Goal: Check status

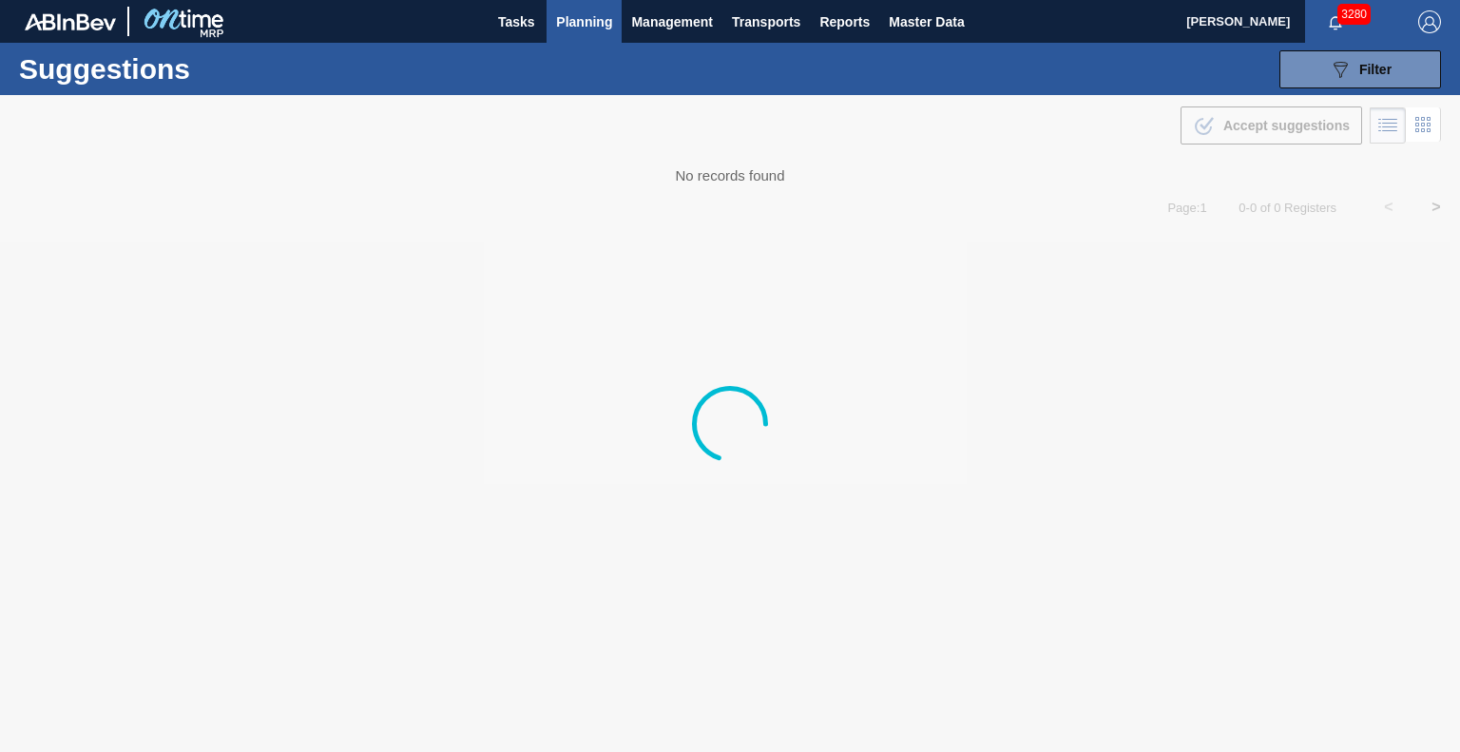
type from "[DATE]"
type to "[DATE]"
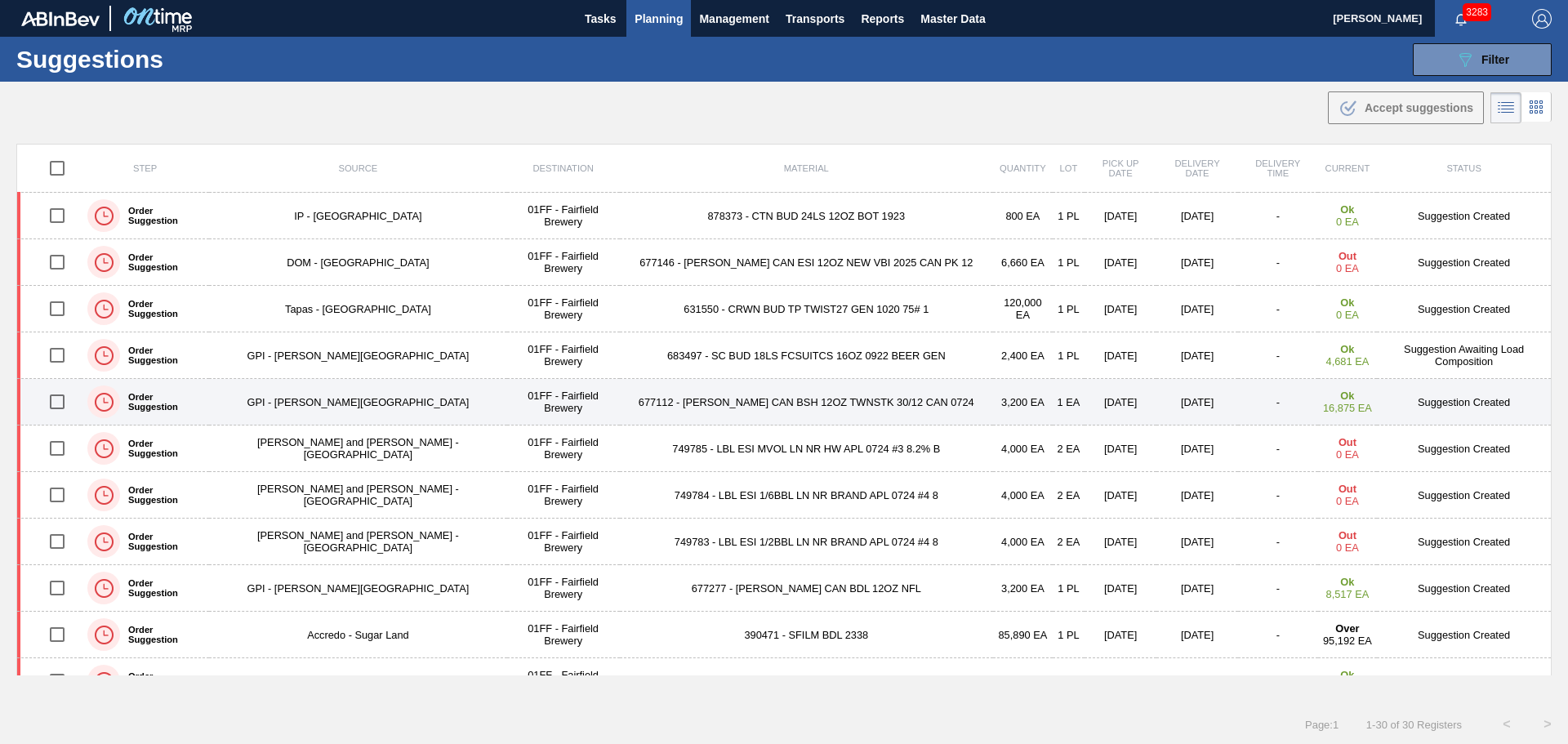
click at [749, 412] on td "677112 - CARR CAN BSH 12OZ TWNSTK 30/12 CAN 0724" at bounding box center [807, 402] width 373 height 46
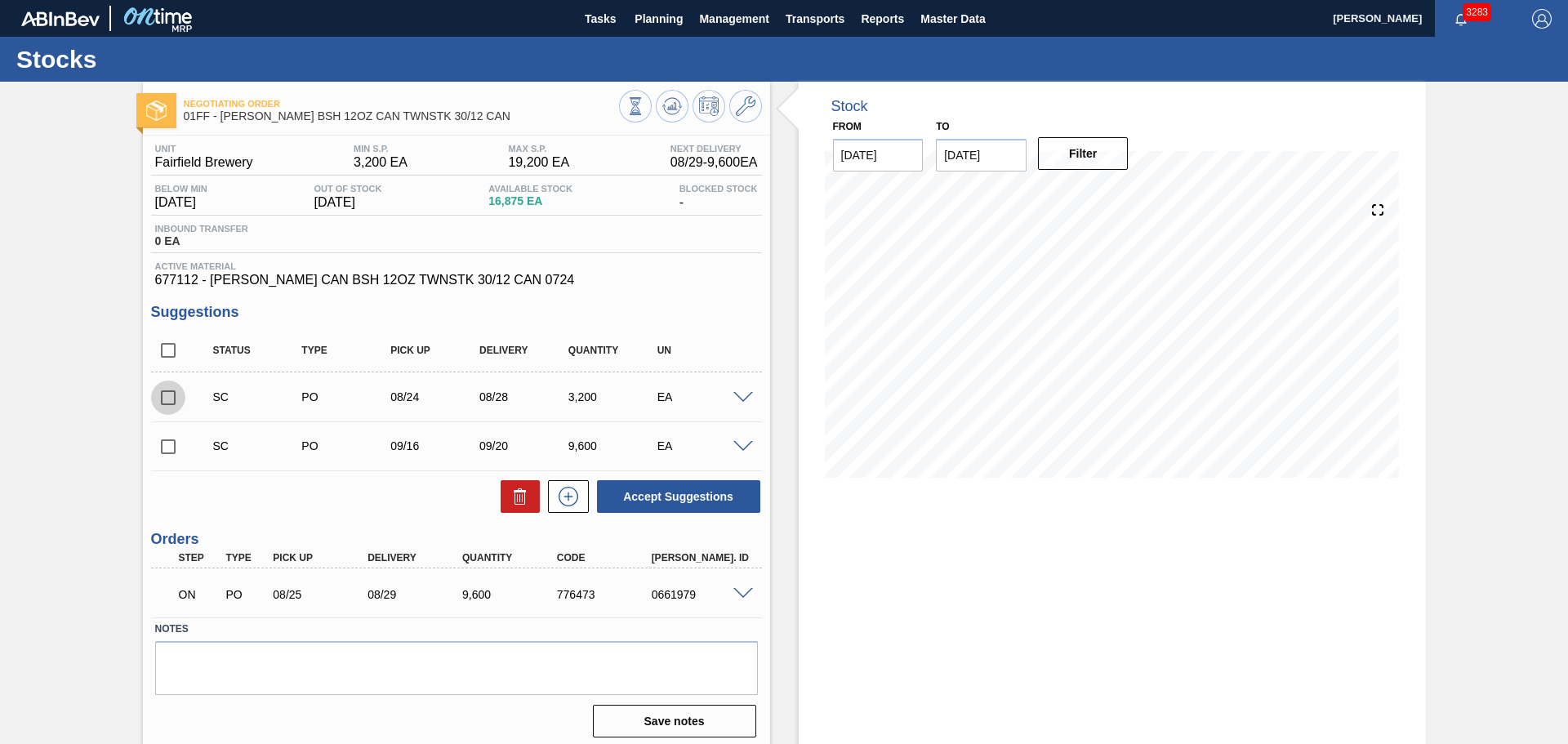
click at [164, 399] on input "checkbox" at bounding box center [168, 398] width 34 height 34
click at [509, 491] on button at bounding box center [521, 497] width 40 height 33
checkbox input "false"
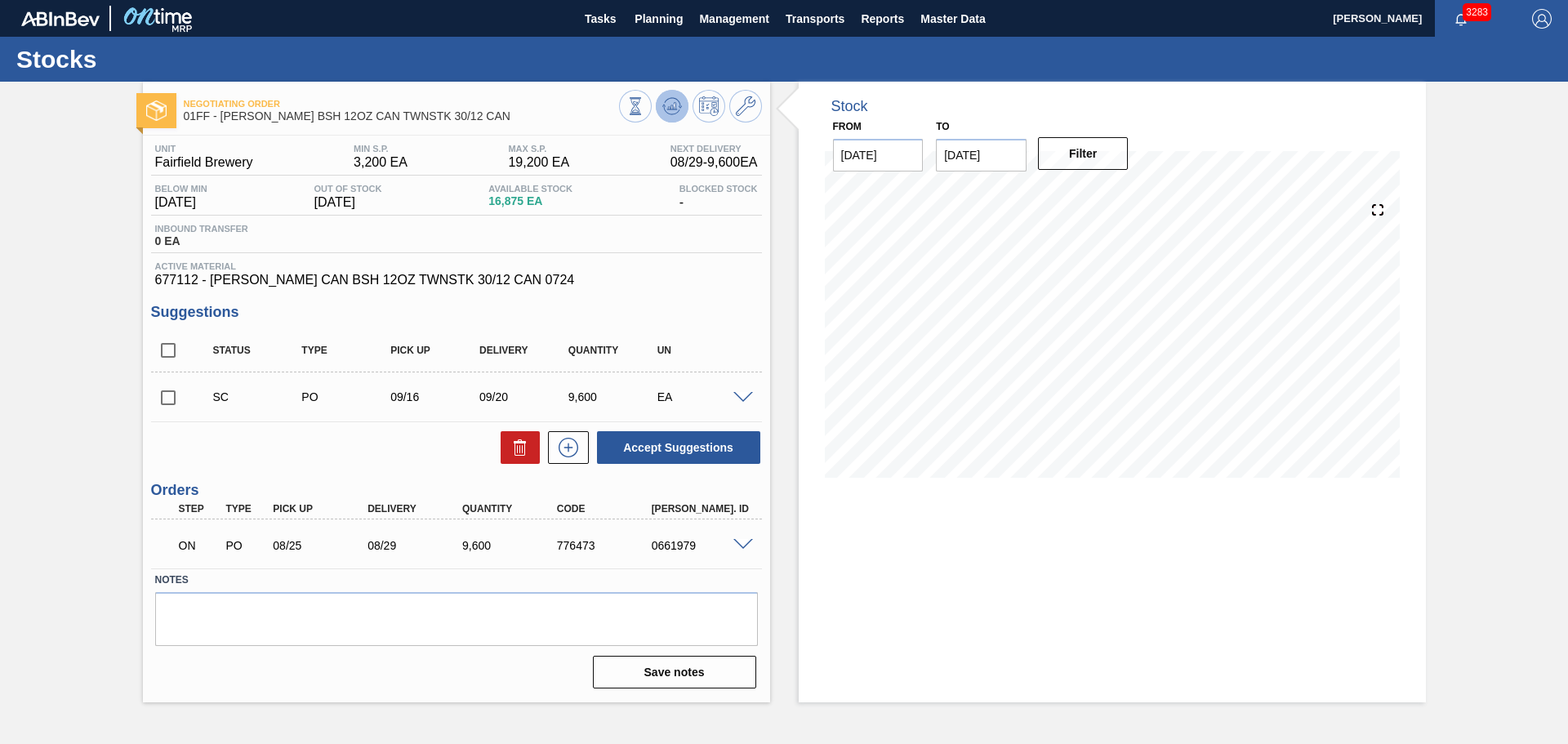
click at [671, 109] on icon at bounding box center [672, 106] width 10 height 8
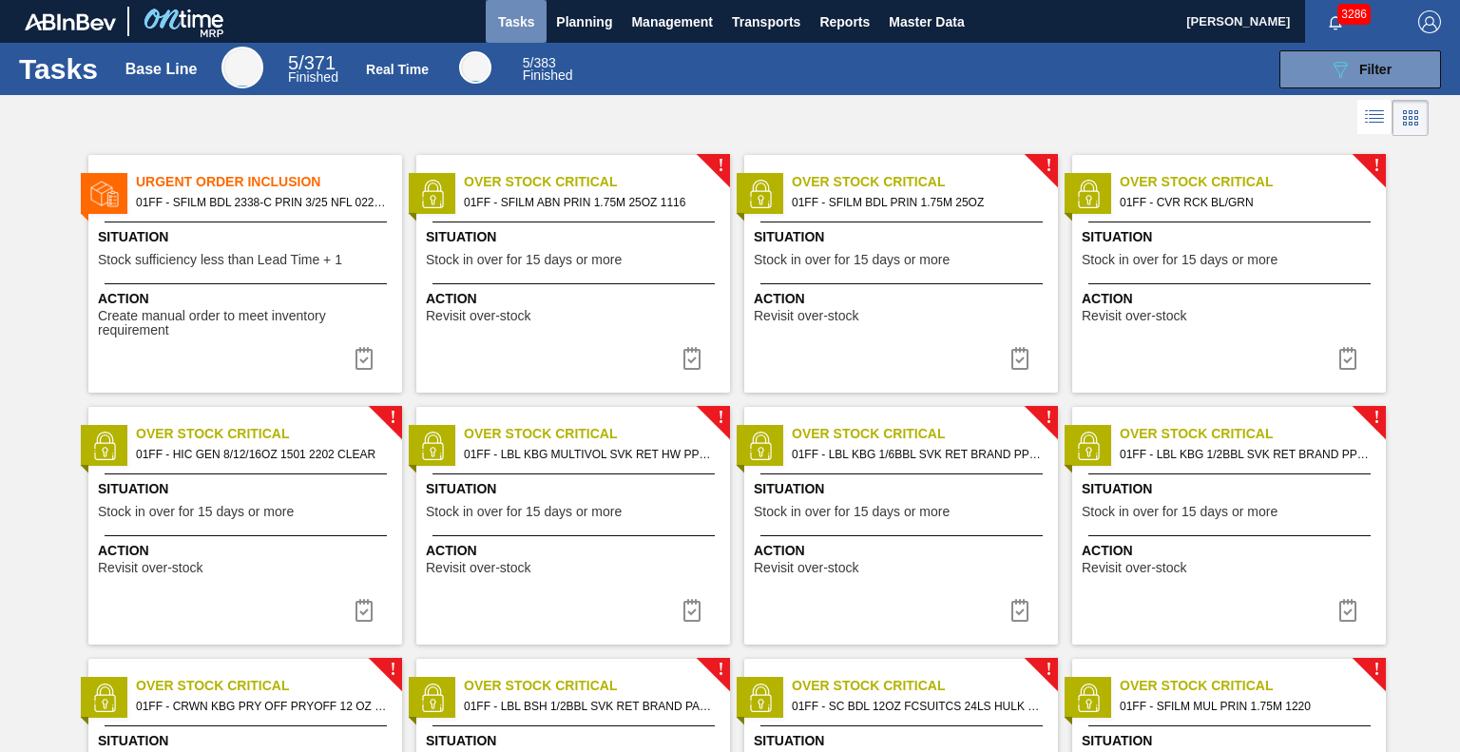
click at [511, 15] on span "Tasks" at bounding box center [516, 21] width 42 height 23
click at [1224, 220] on div "! Over Stock Critical 01FF - CVR RCK BL/GRN Situation Stock in over for 15 days…" at bounding box center [1229, 274] width 314 height 238
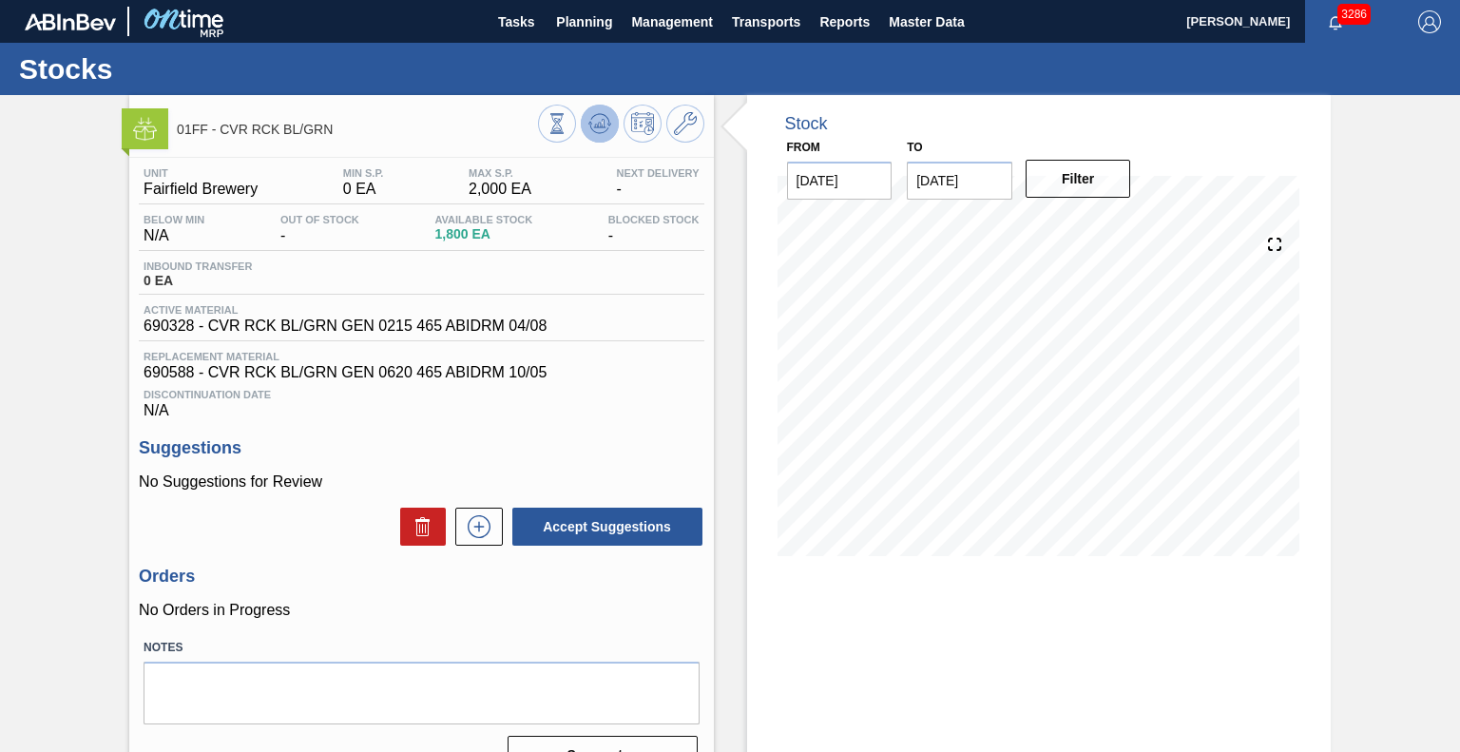
click at [598, 124] on icon at bounding box center [599, 125] width 2 height 5
click at [511, 26] on span "Tasks" at bounding box center [516, 21] width 42 height 23
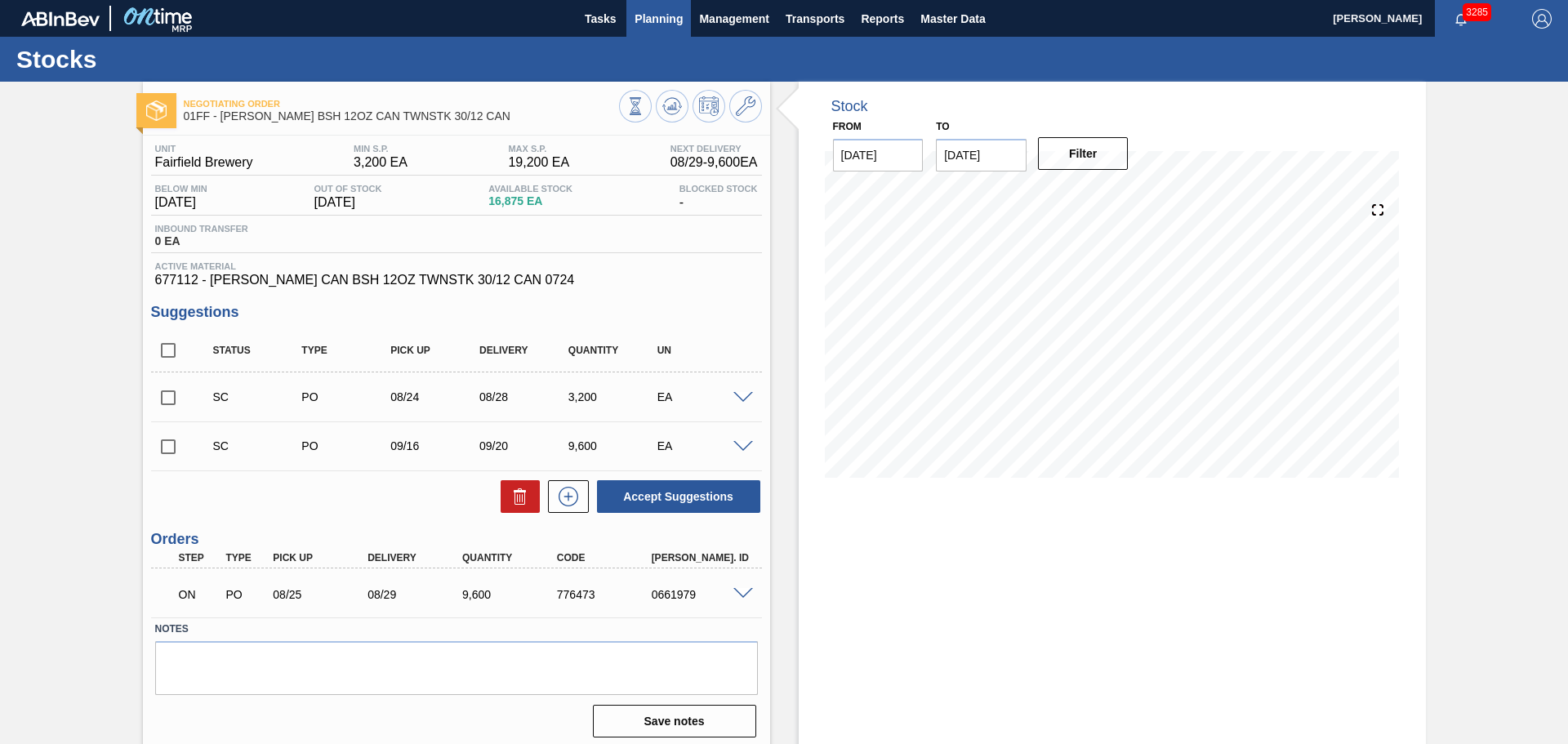
click at [644, 21] on span "Planning" at bounding box center [659, 18] width 48 height 20
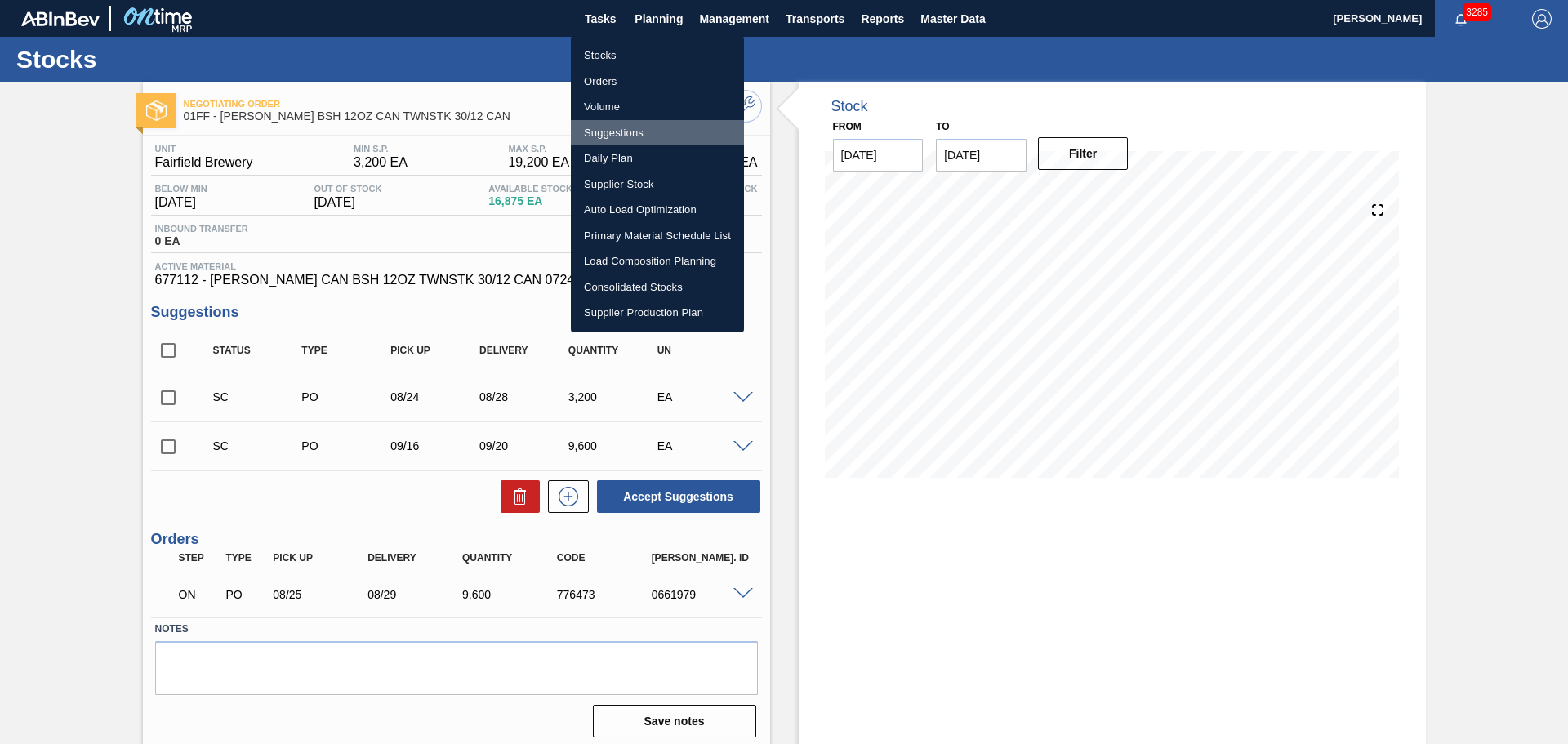
click at [628, 134] on li "Suggestions" at bounding box center [658, 133] width 174 height 26
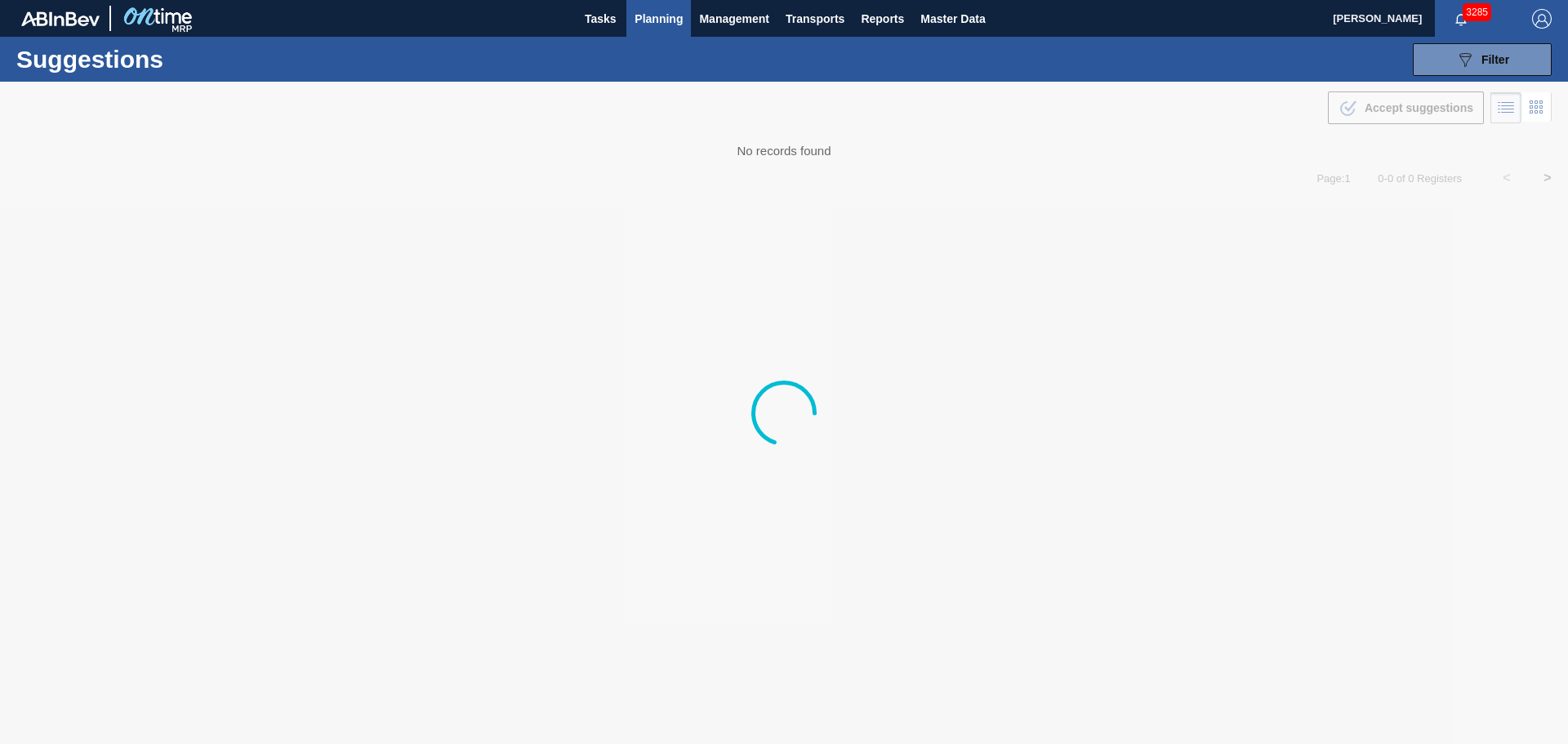
type from "08/04/2025"
type to "09/30/2025"
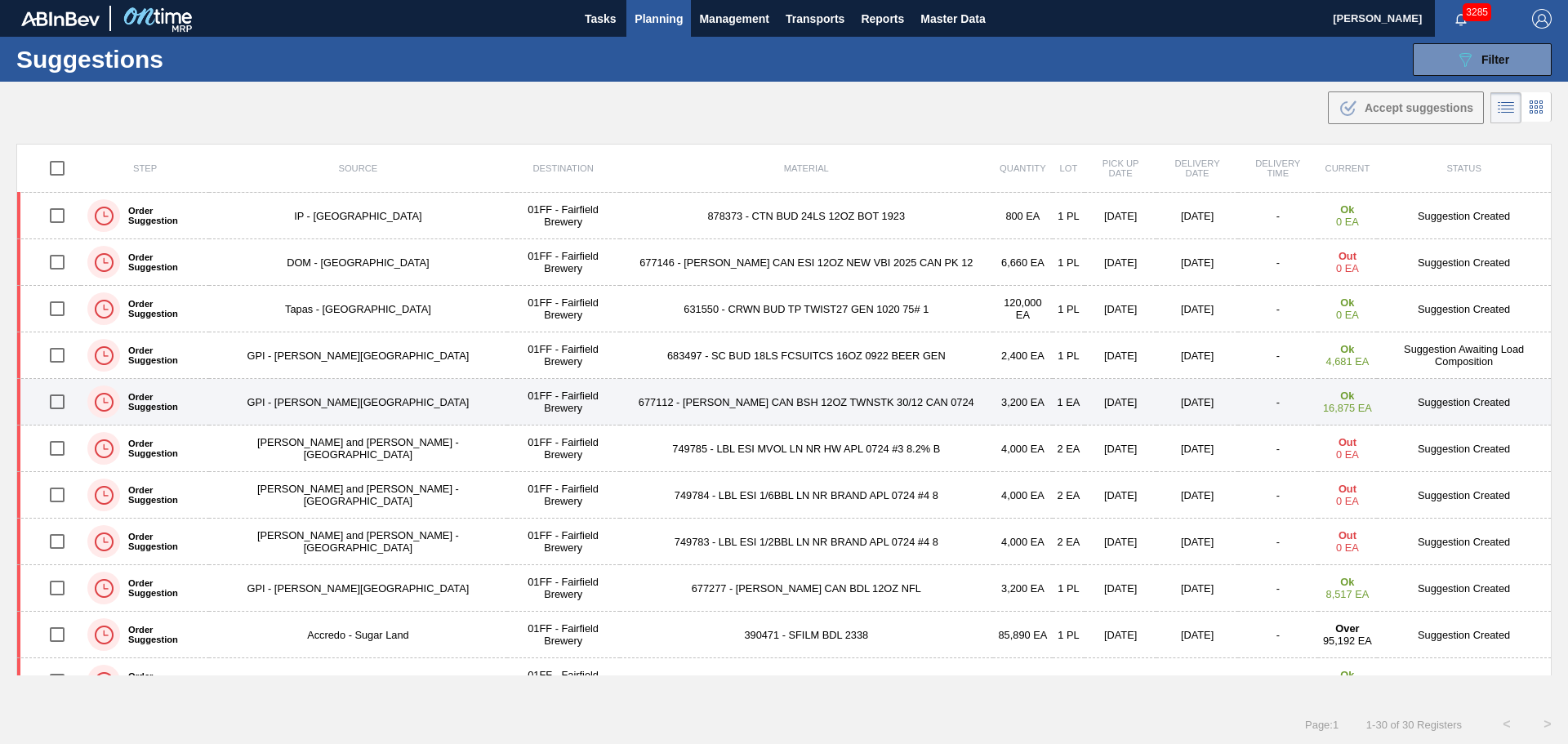
click at [736, 412] on td "677112 - CARR CAN BSH 12OZ TWNSTK 30/12 CAN 0724" at bounding box center [807, 402] width 373 height 46
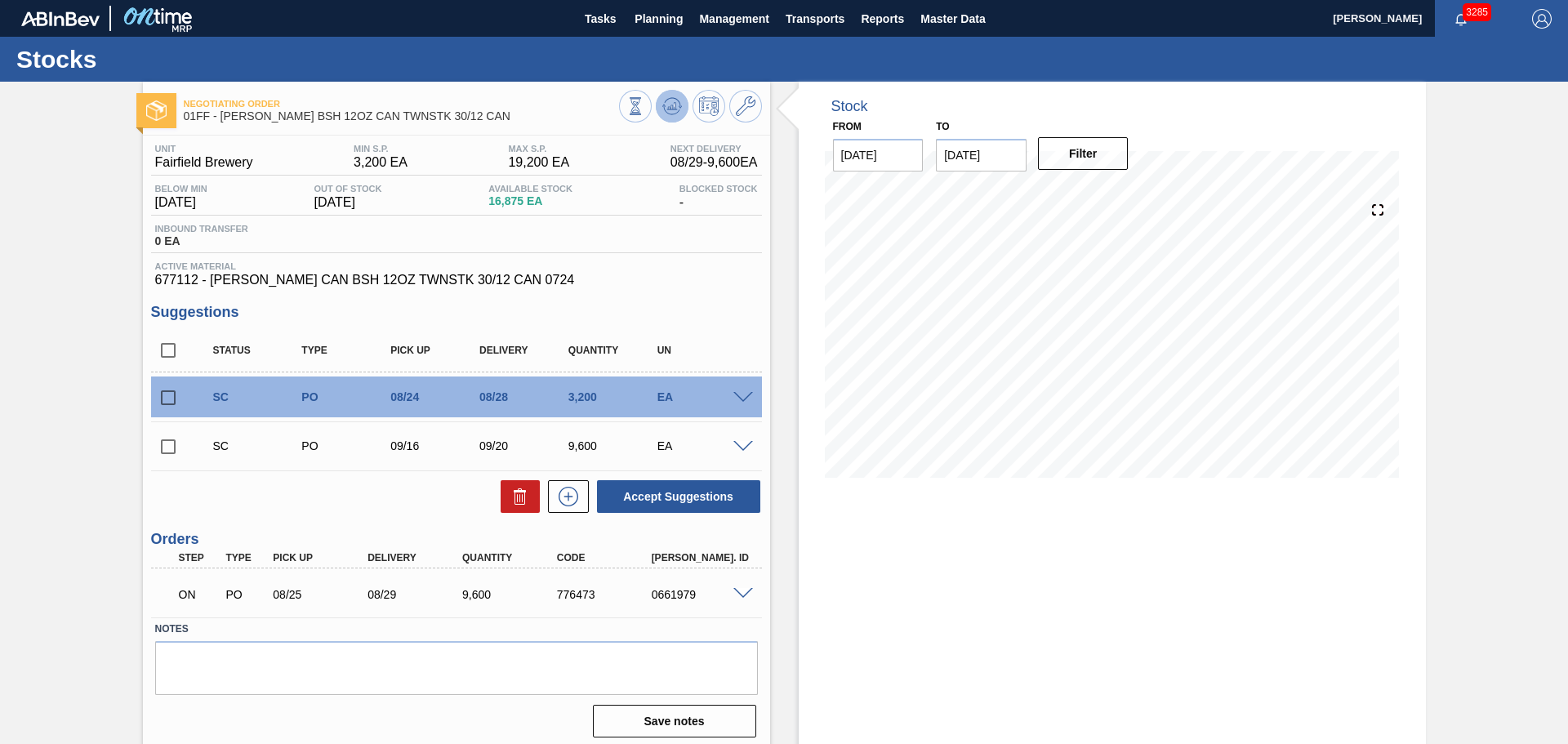
click at [644, 110] on icon at bounding box center [635, 106] width 18 height 18
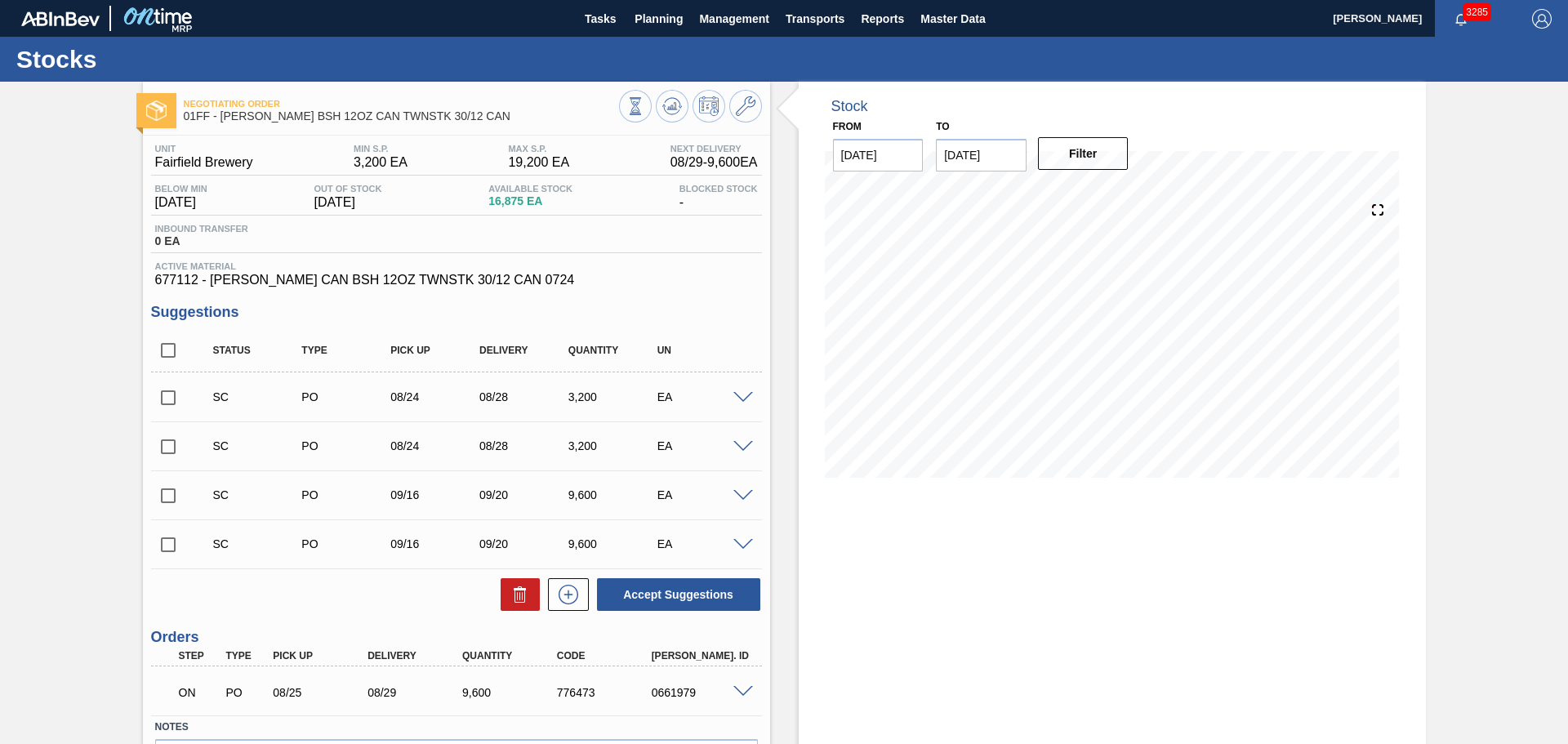
click at [957, 156] on input "09/20/2025" at bounding box center [981, 156] width 91 height 33
click at [1001, 357] on div "30" at bounding box center [1009, 352] width 22 height 22
type input "09/30/2025"
click at [1074, 149] on button "Filter" at bounding box center [1083, 154] width 91 height 33
click at [163, 550] on input "checkbox" at bounding box center [168, 545] width 34 height 34
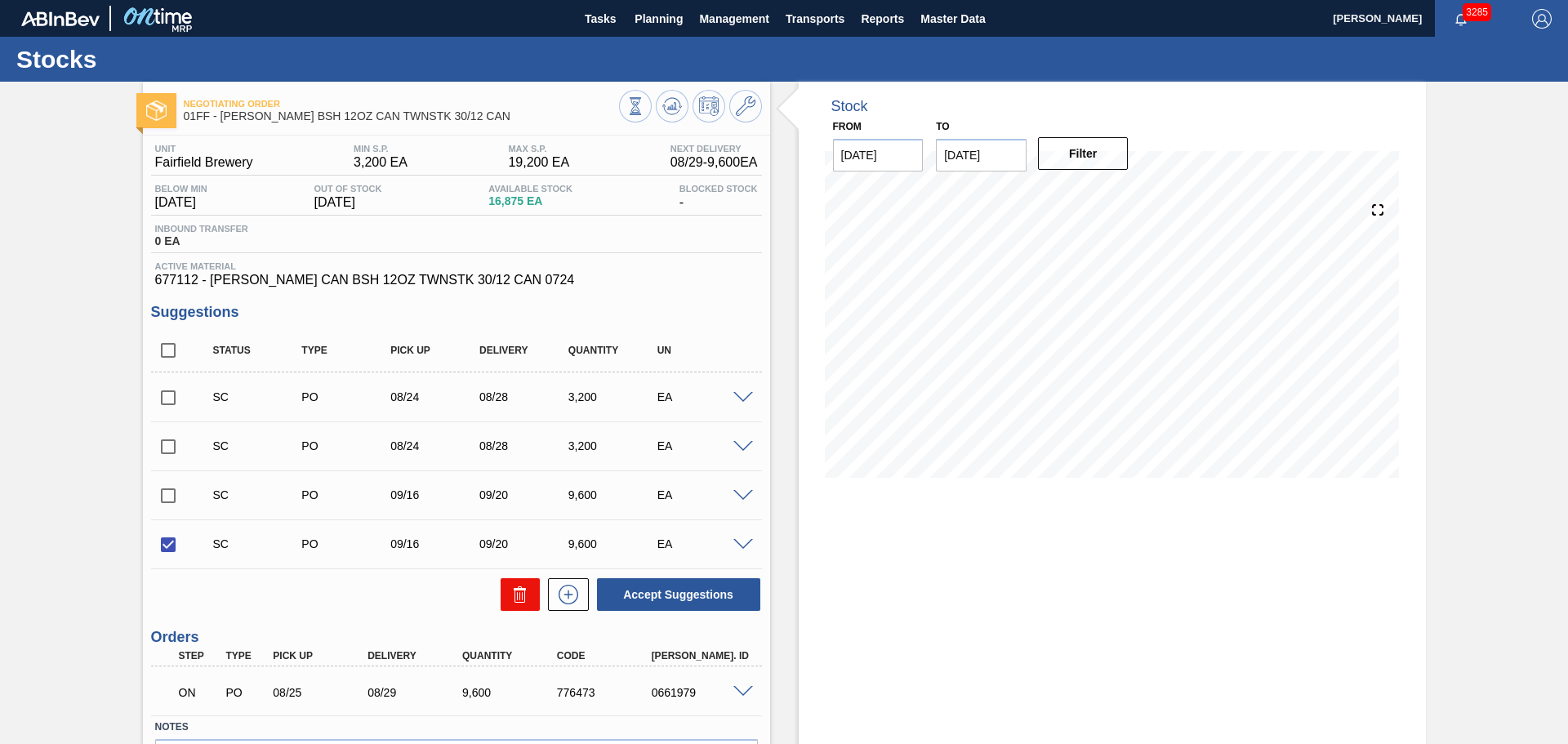
click at [510, 598] on icon at bounding box center [520, 595] width 20 height 20
checkbox input "false"
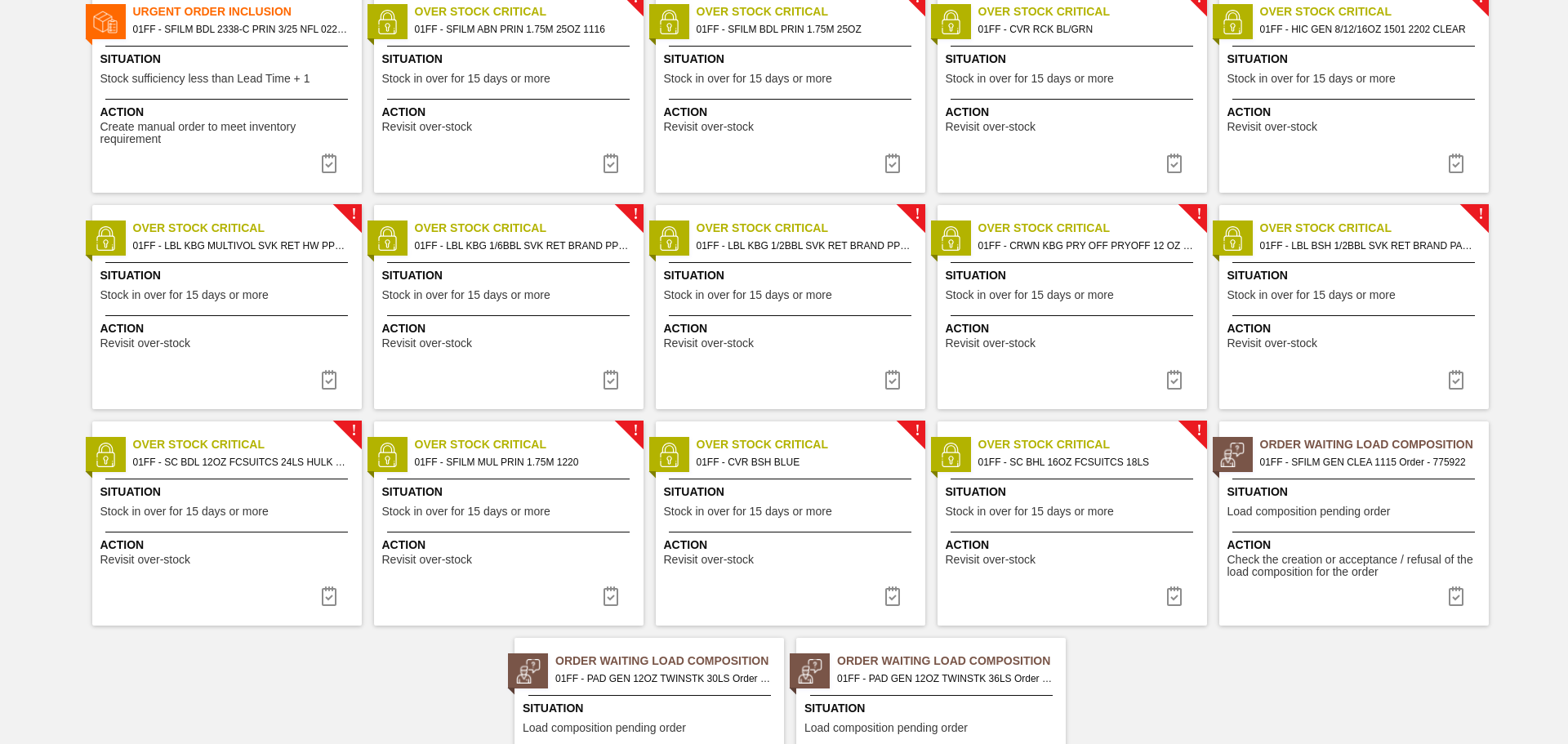
scroll to position [284, 0]
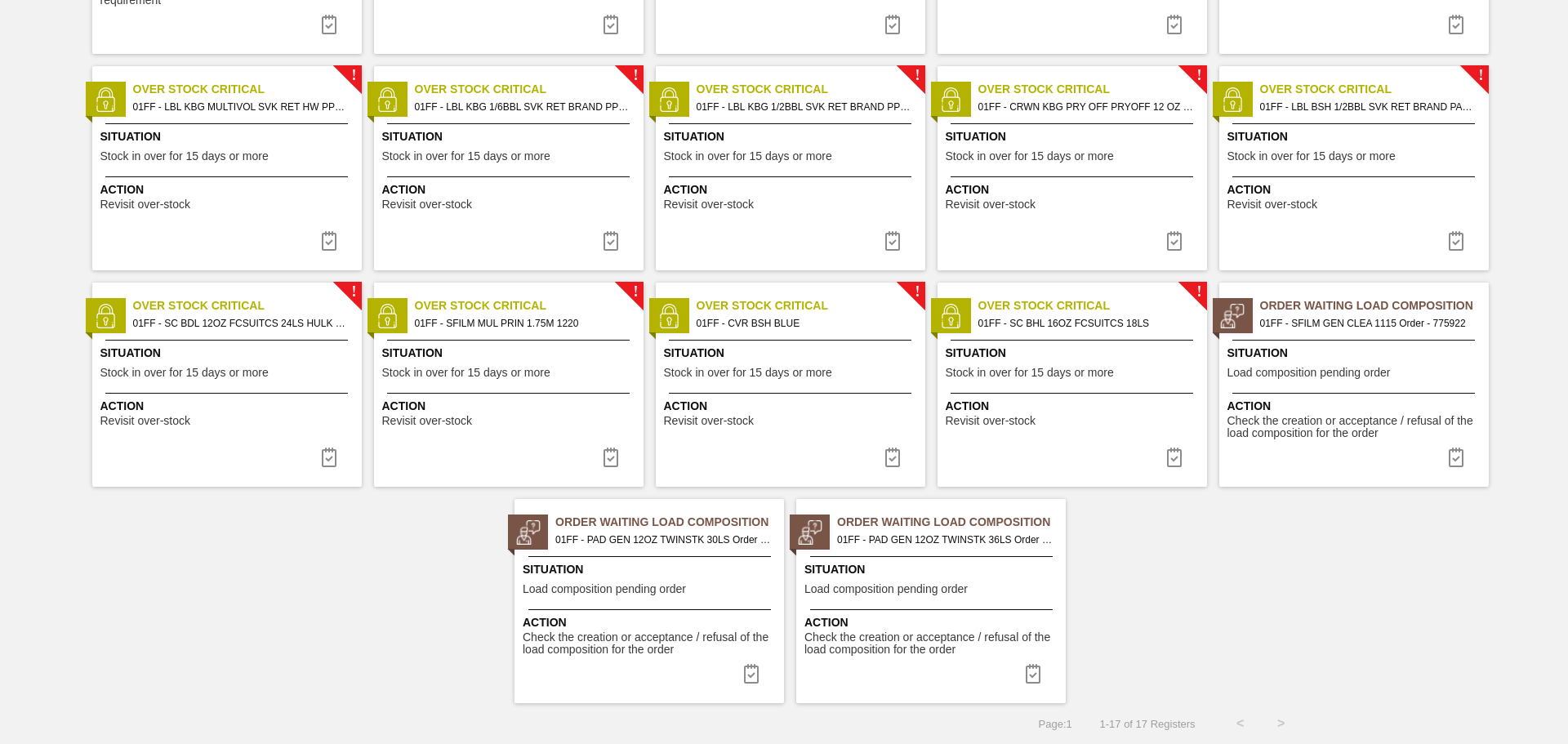
click at [1379, 364] on div "Situation Load composition pending order" at bounding box center [1356, 364] width 257 height 40
